Goal: Task Accomplishment & Management: Manage account settings

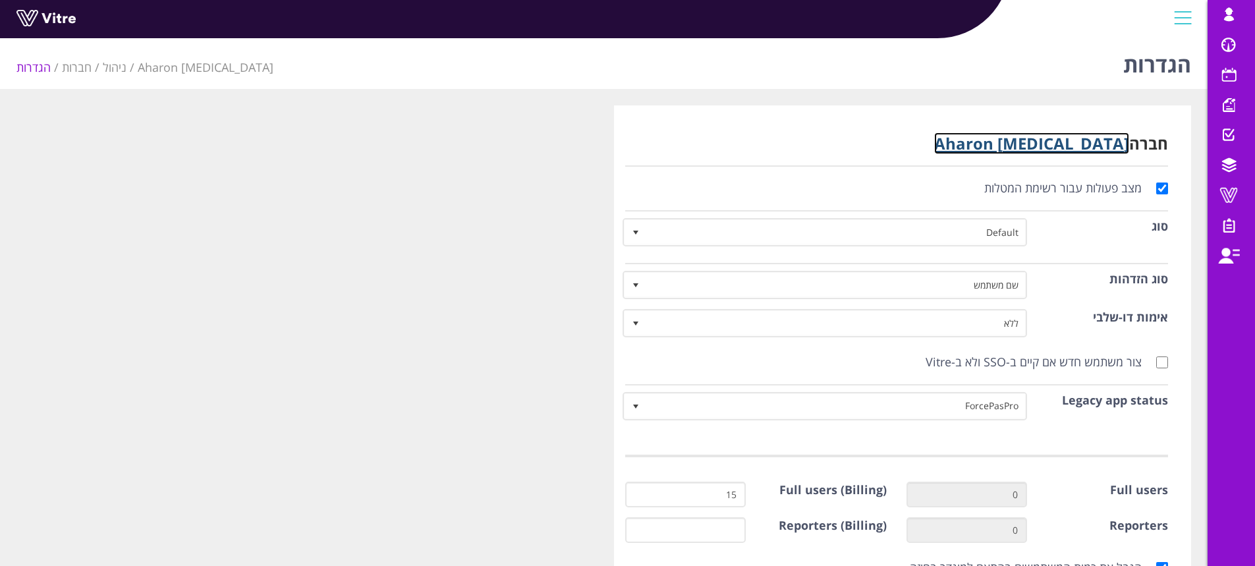
click at [1079, 142] on link "[MEDICAL_DATA] [PERSON_NAME]" at bounding box center [1031, 143] width 195 height 22
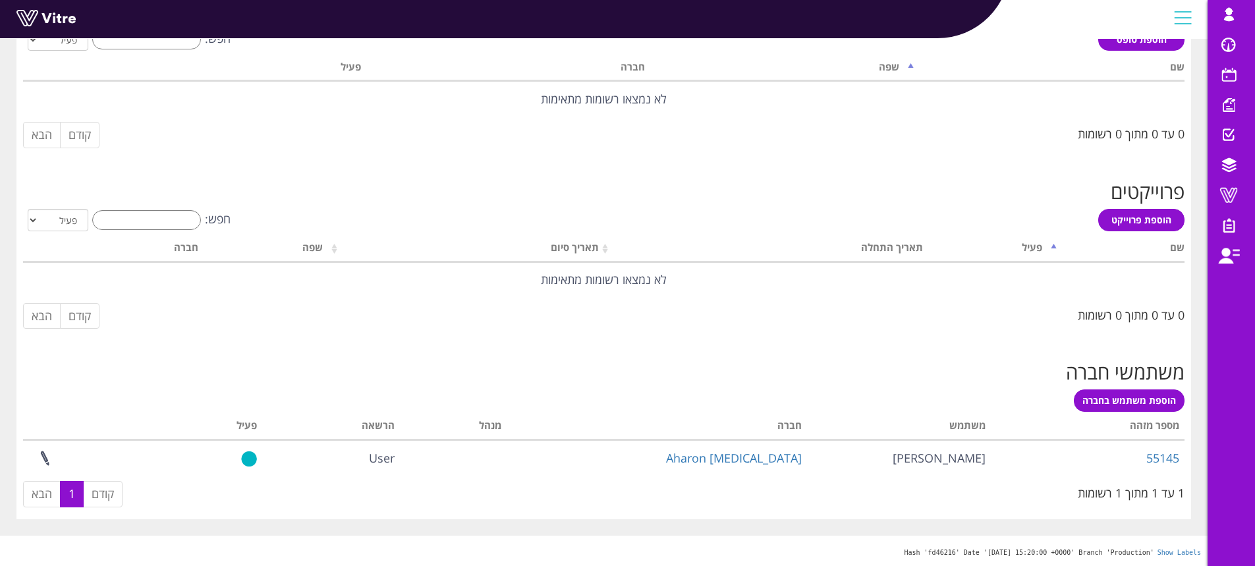
scroll to position [504, 0]
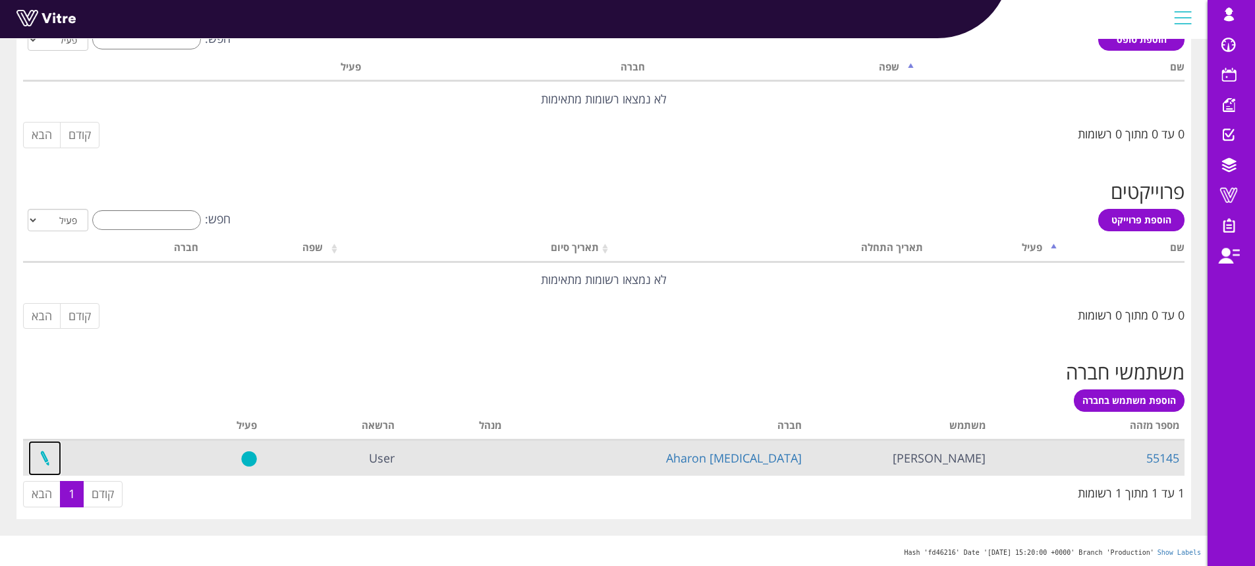
click at [47, 458] on link at bounding box center [44, 458] width 33 height 35
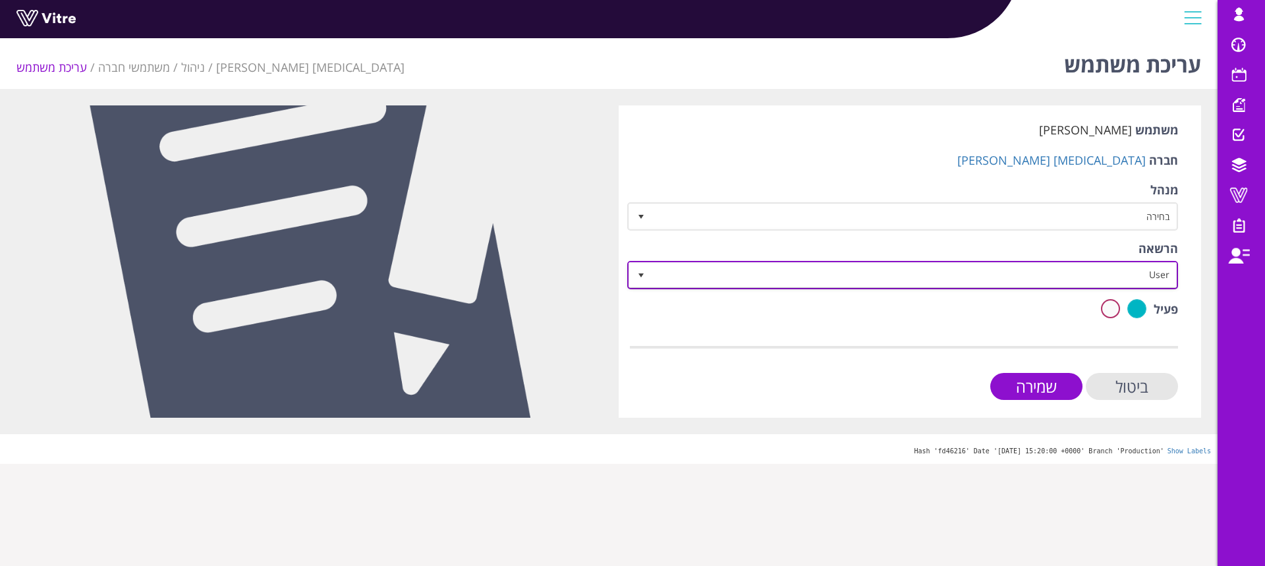
click at [1141, 279] on span "User" at bounding box center [914, 275] width 525 height 24
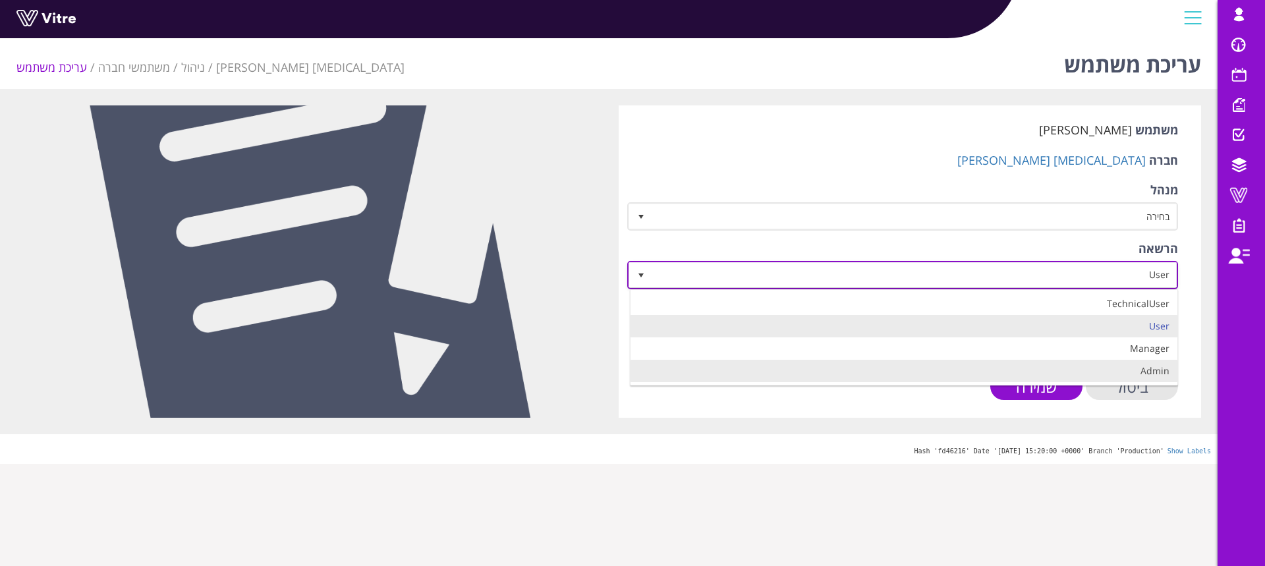
click at [1125, 371] on li "Admin" at bounding box center [904, 371] width 547 height 22
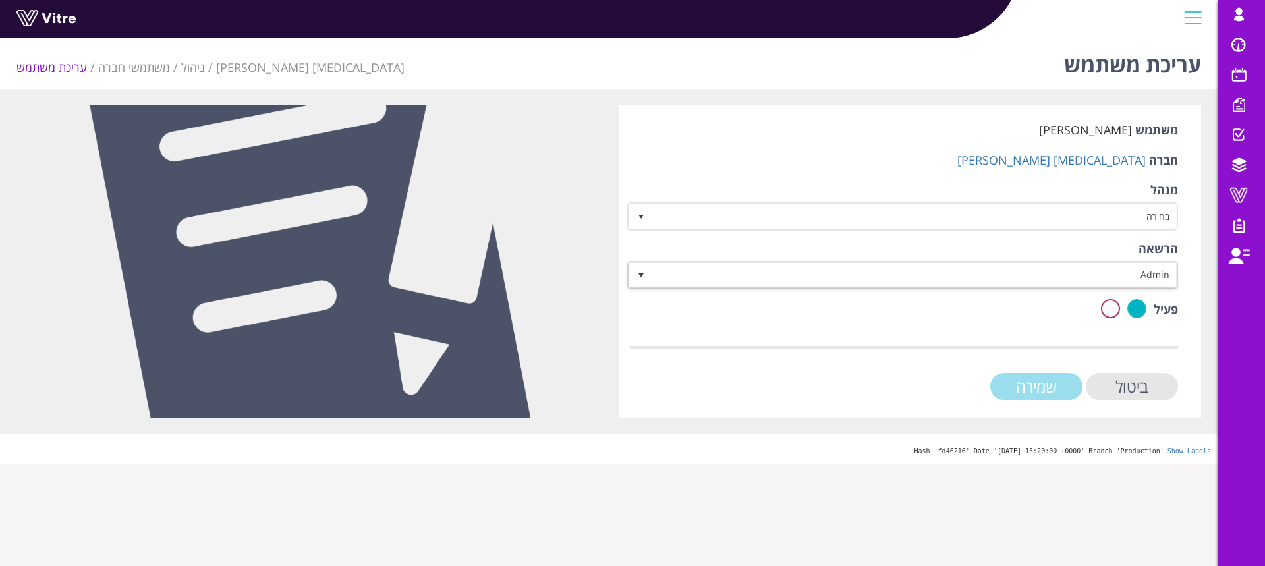
click at [1025, 385] on input "שמירה" at bounding box center [1036, 386] width 92 height 27
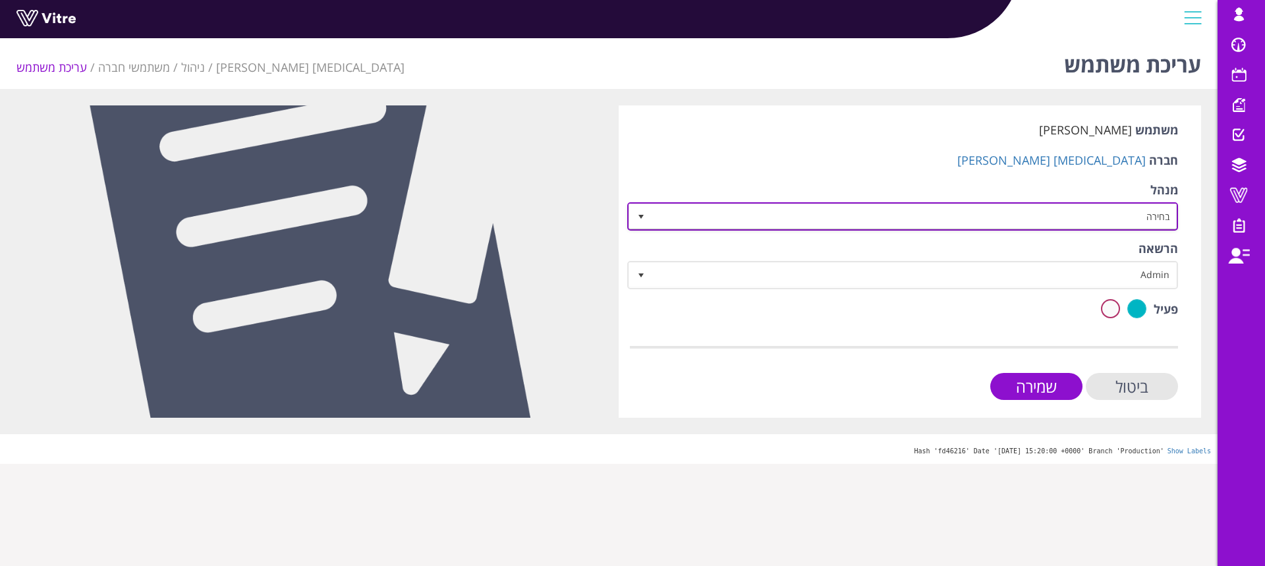
click at [738, 219] on span "בחירה" at bounding box center [914, 216] width 525 height 24
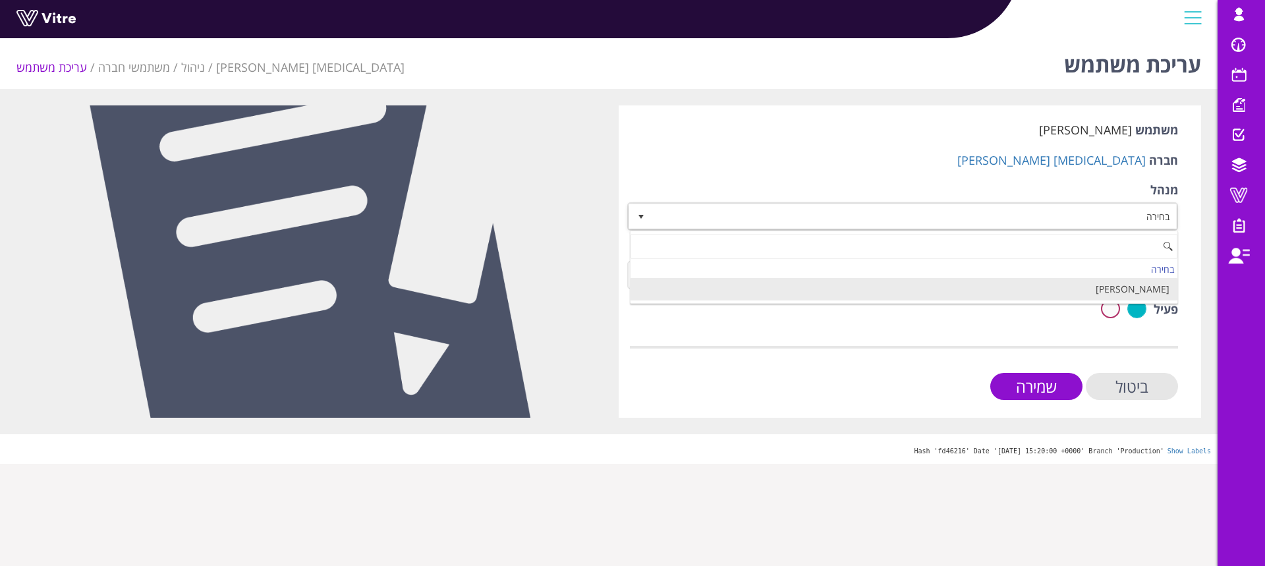
click at [814, 289] on li "[PERSON_NAME]" at bounding box center [904, 289] width 547 height 22
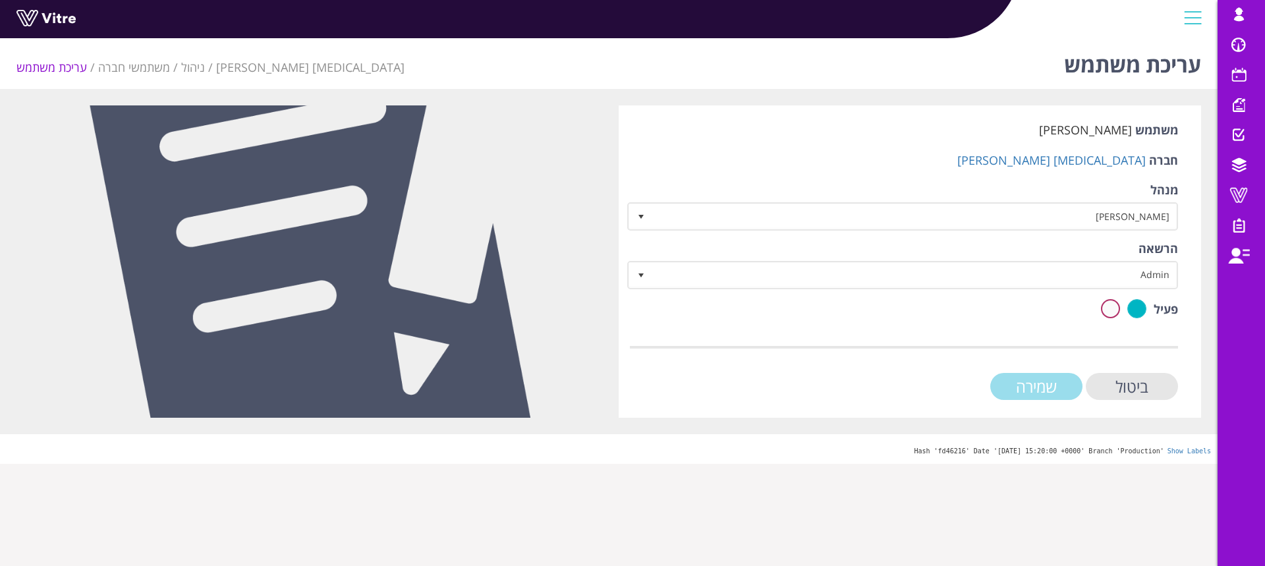
click at [1015, 383] on input "שמירה" at bounding box center [1036, 386] width 92 height 27
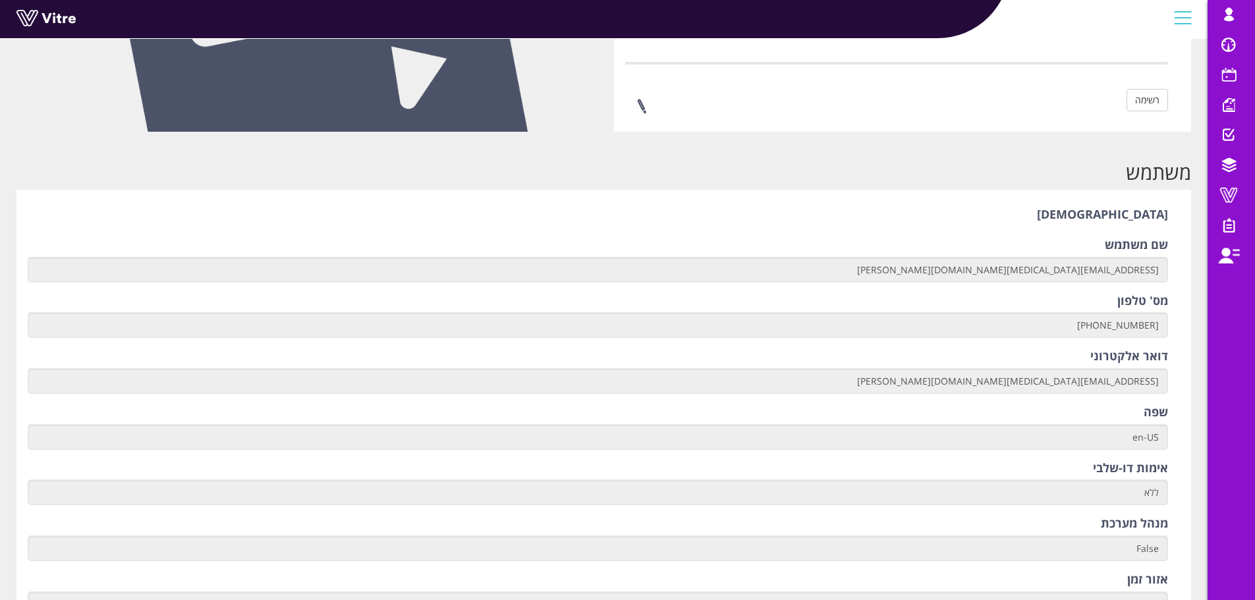
scroll to position [329, 0]
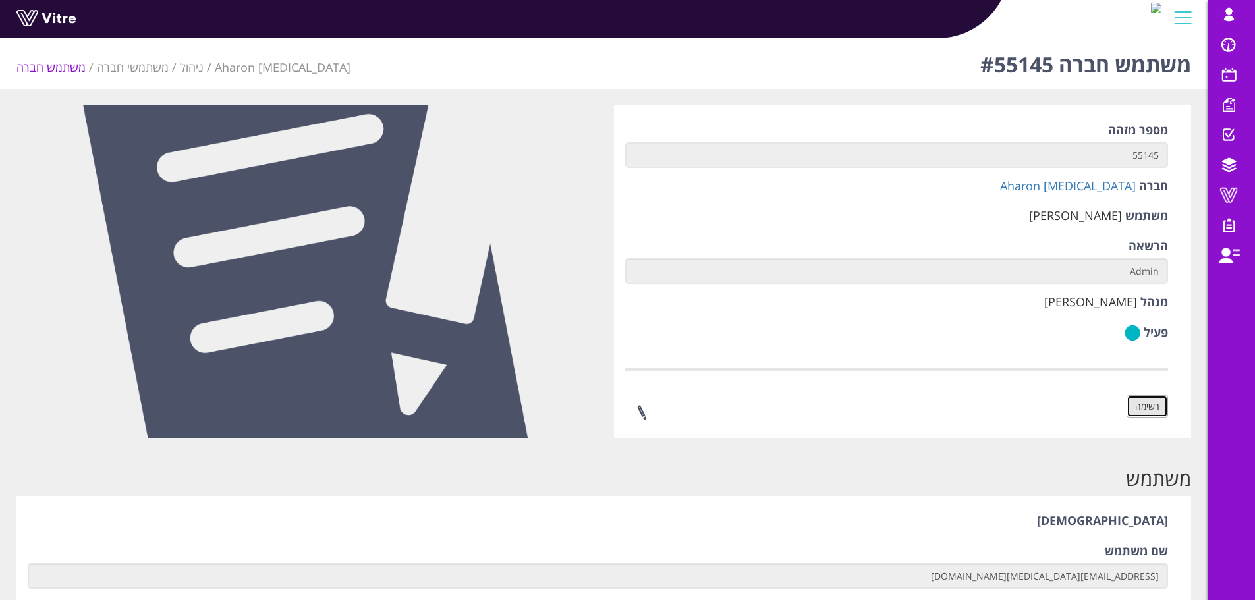
click at [1129, 399] on link "רשימה" at bounding box center [1148, 406] width 42 height 22
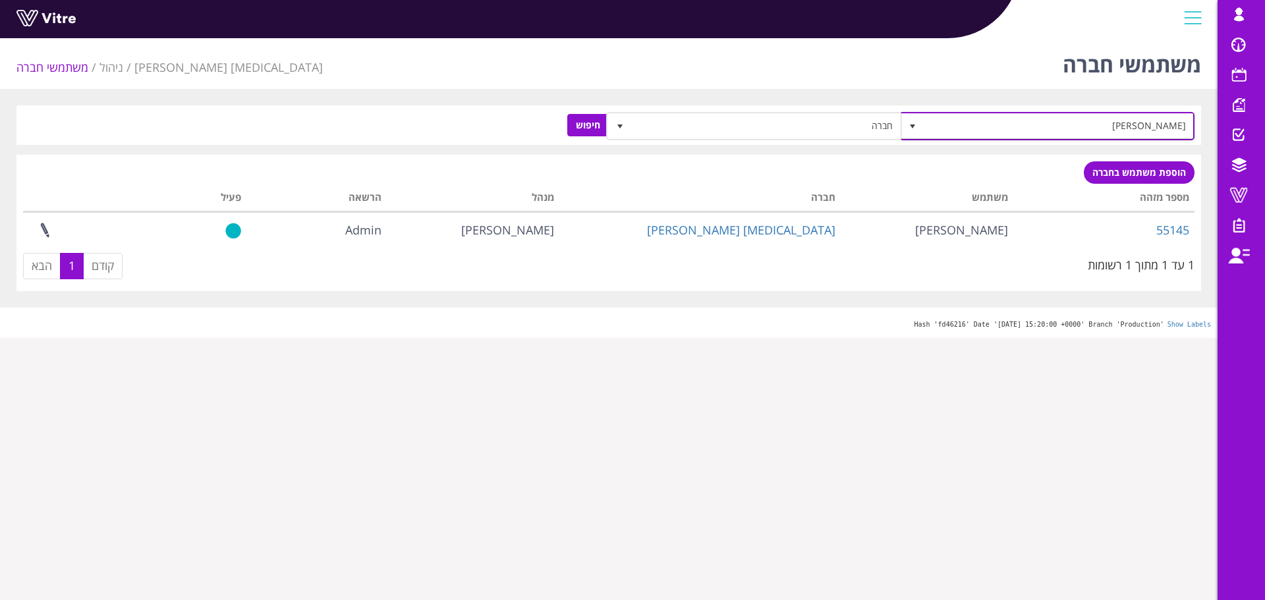
click at [938, 125] on span "[PERSON_NAME]" at bounding box center [1059, 126] width 270 height 24
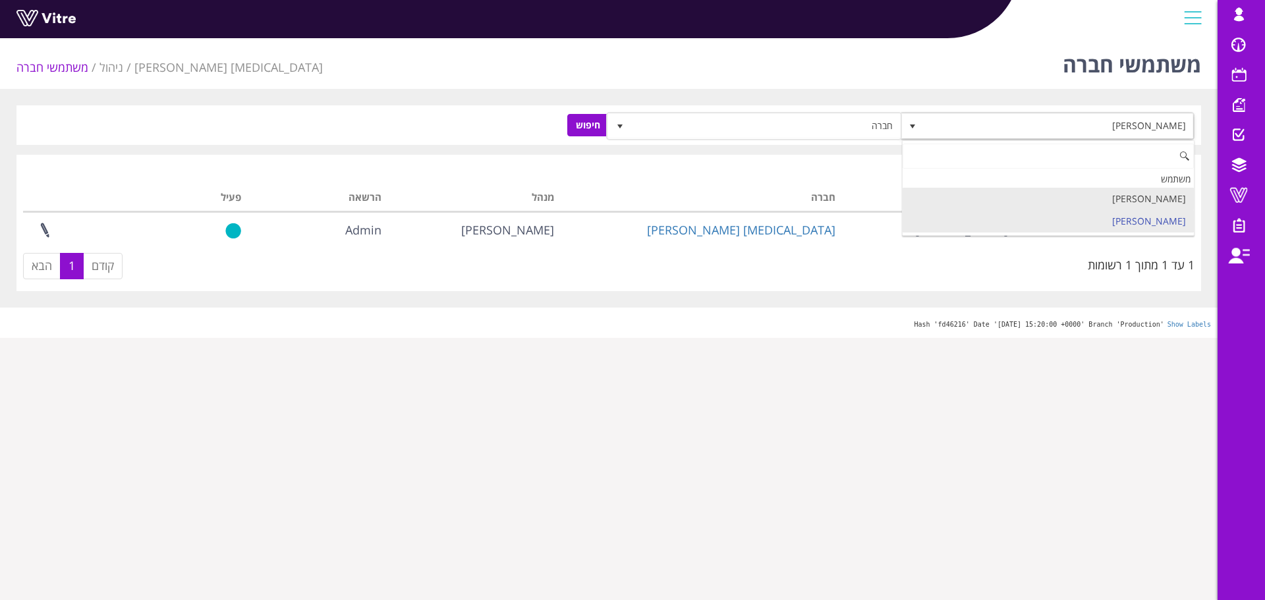
click at [963, 195] on li "[PERSON_NAME]" at bounding box center [1049, 199] width 292 height 22
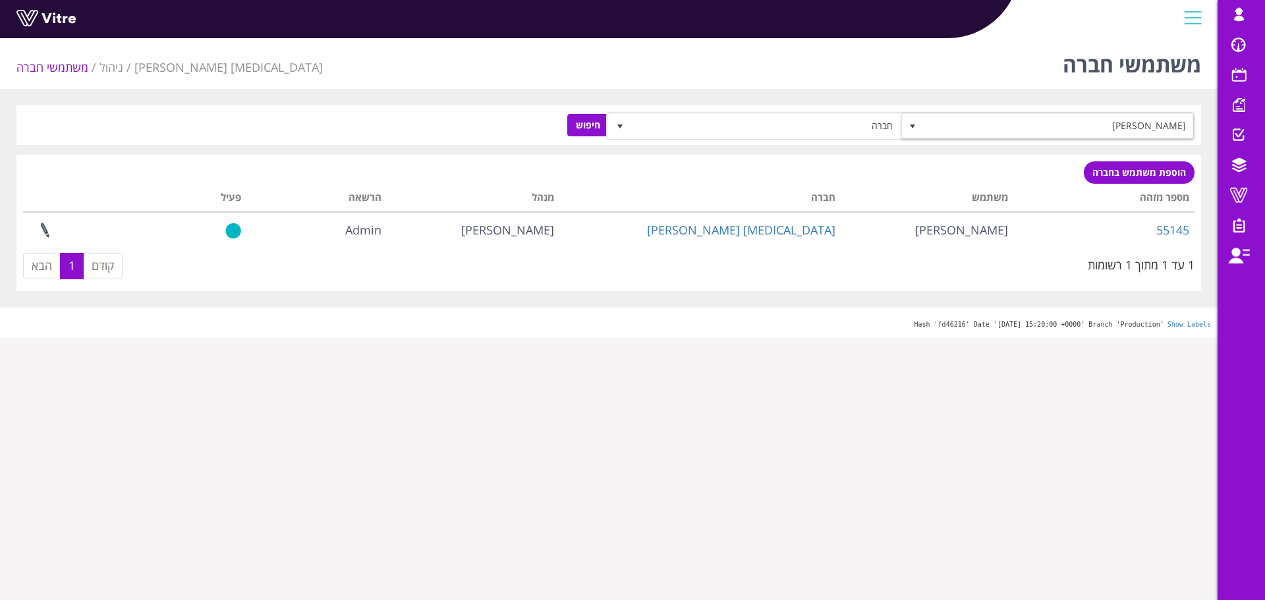
click at [781, 105] on div "משתמשי חברה Chemo Aharon ניהול משתמשי חברה שמוליק אמון 169026 חברה חיפוש הוספת …" at bounding box center [609, 185] width 1218 height 305
click at [785, 124] on span "חברה" at bounding box center [766, 126] width 270 height 24
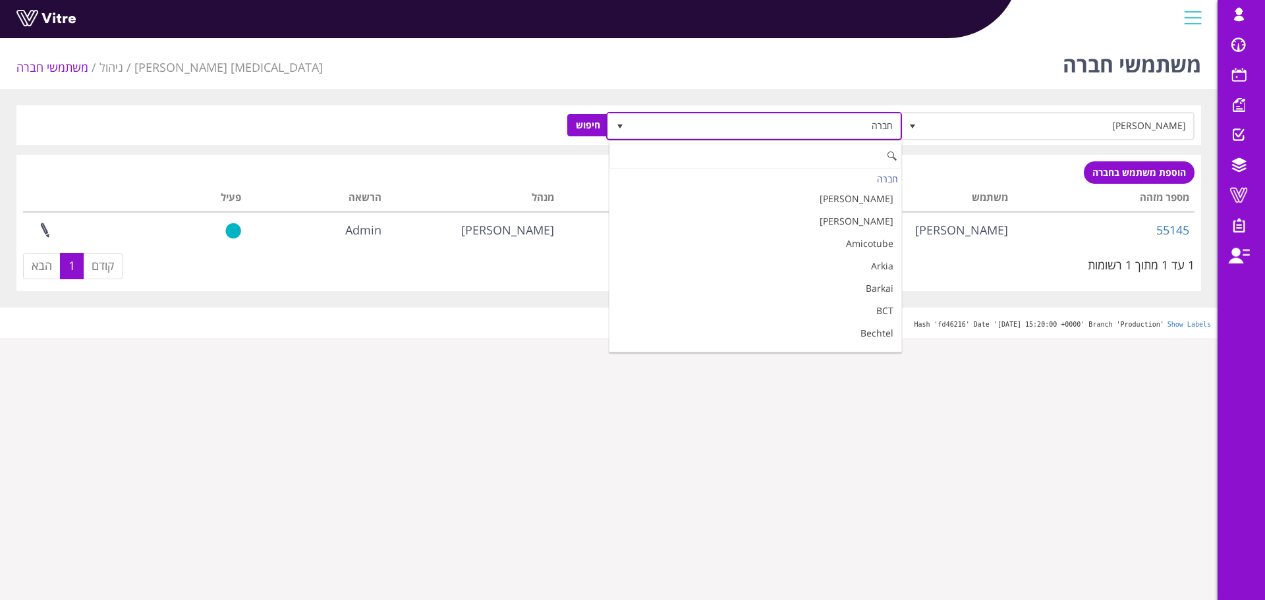
click at [785, 125] on span "חברה" at bounding box center [766, 126] width 270 height 24
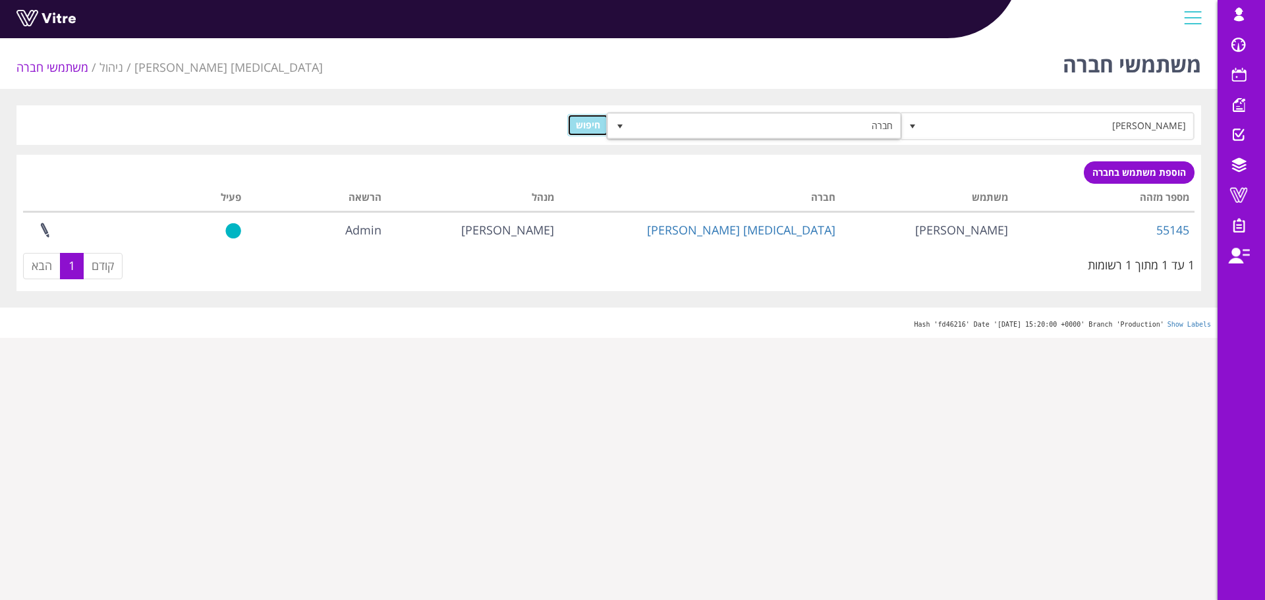
click at [584, 125] on input "חיפוש" at bounding box center [588, 125] width 42 height 22
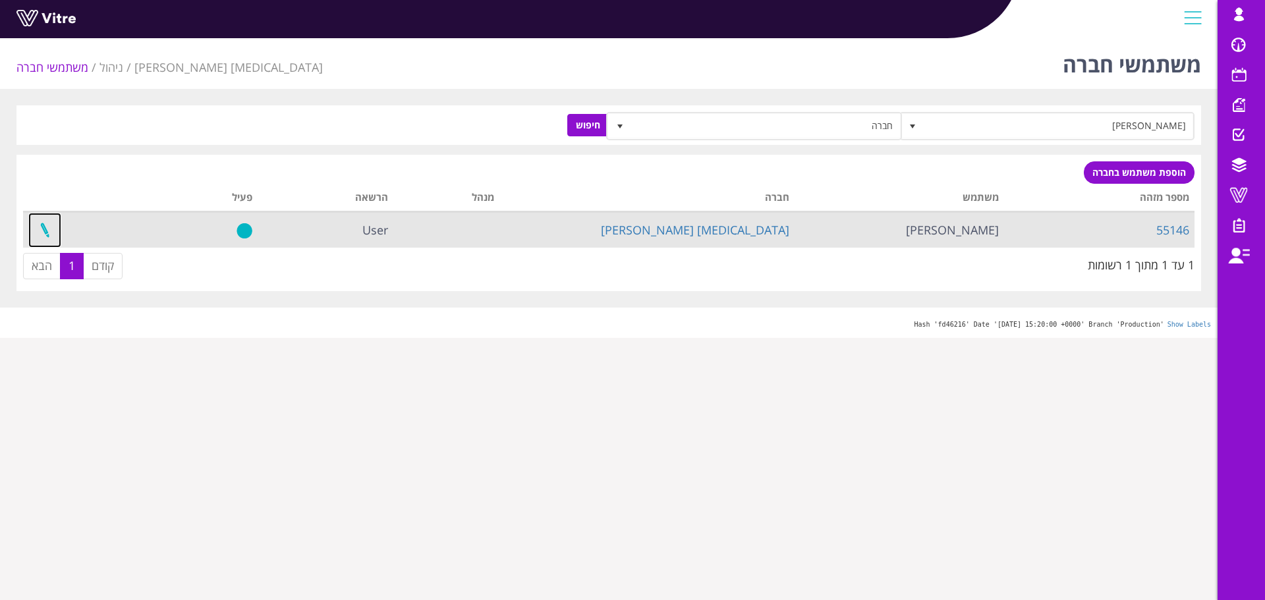
click at [49, 231] on link at bounding box center [44, 230] width 33 height 35
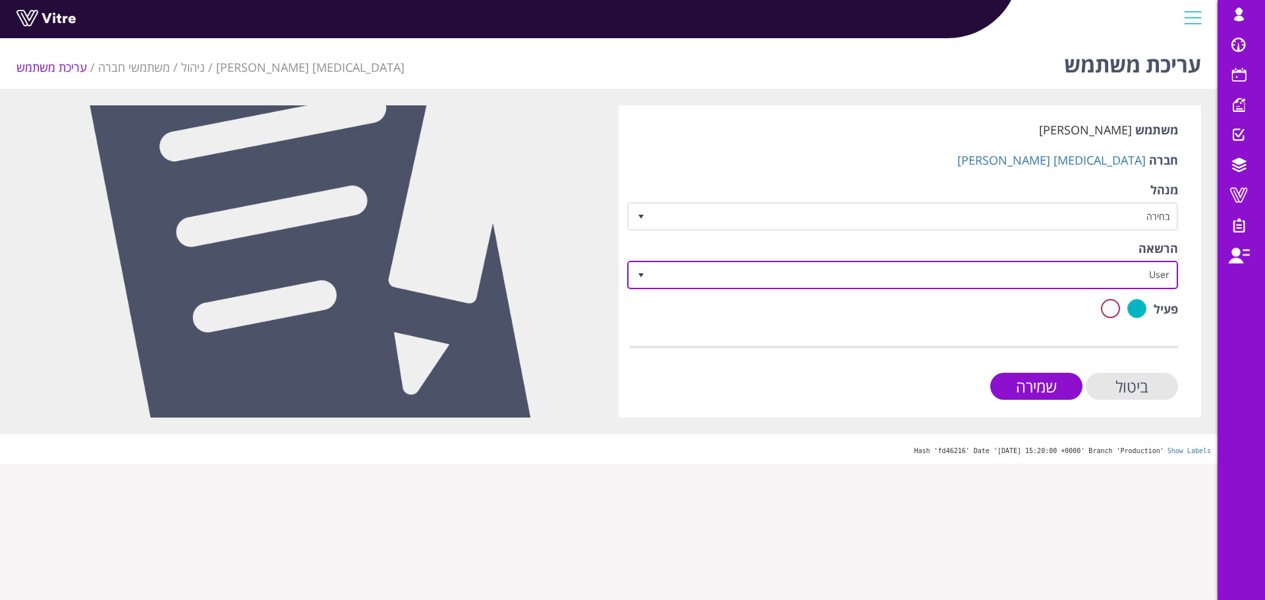
click at [812, 287] on span "User 1" at bounding box center [902, 275] width 551 height 28
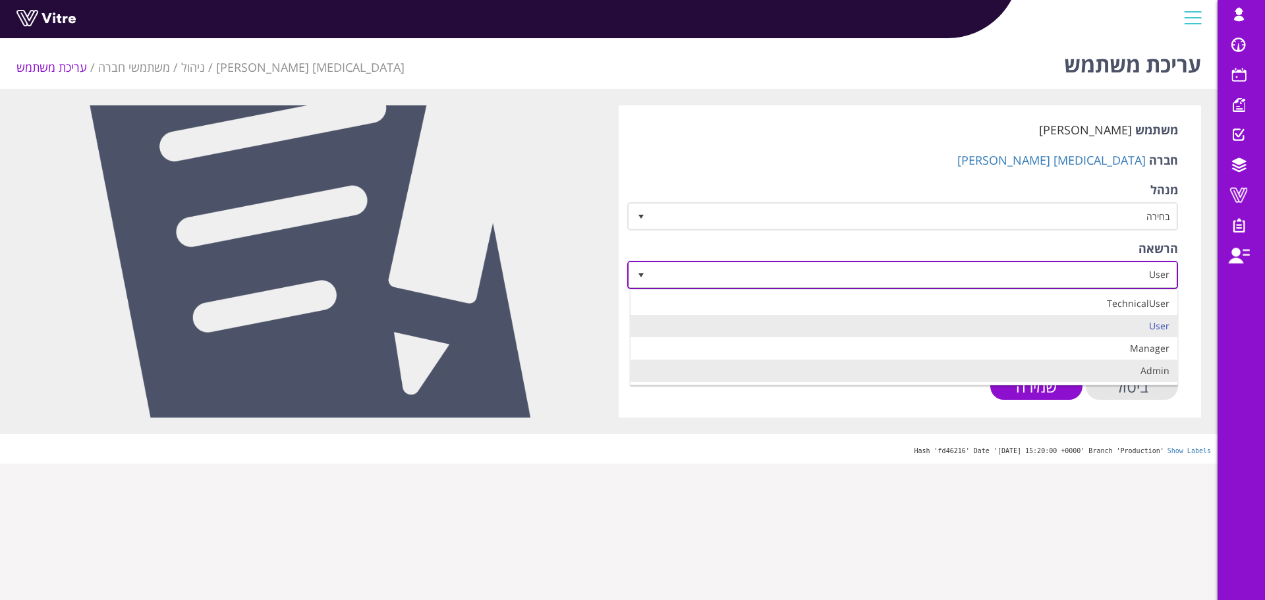
click at [854, 365] on li "Admin" at bounding box center [904, 371] width 547 height 22
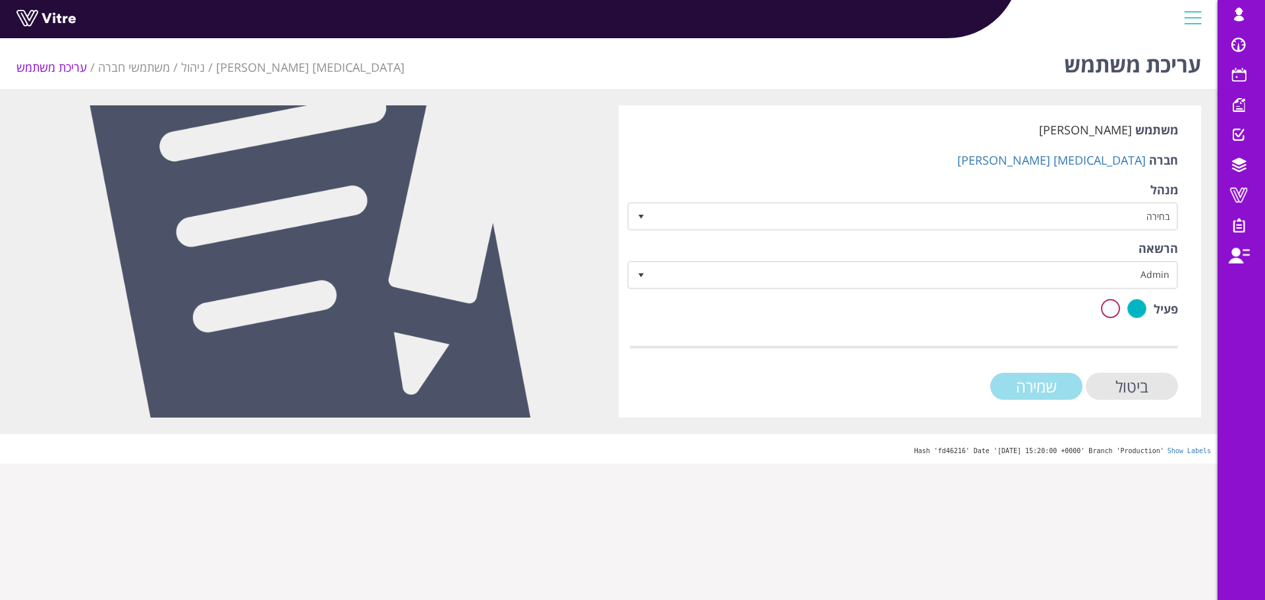
click at [1017, 386] on input "שמירה" at bounding box center [1036, 386] width 92 height 27
